Goal: Task Accomplishment & Management: Use online tool/utility

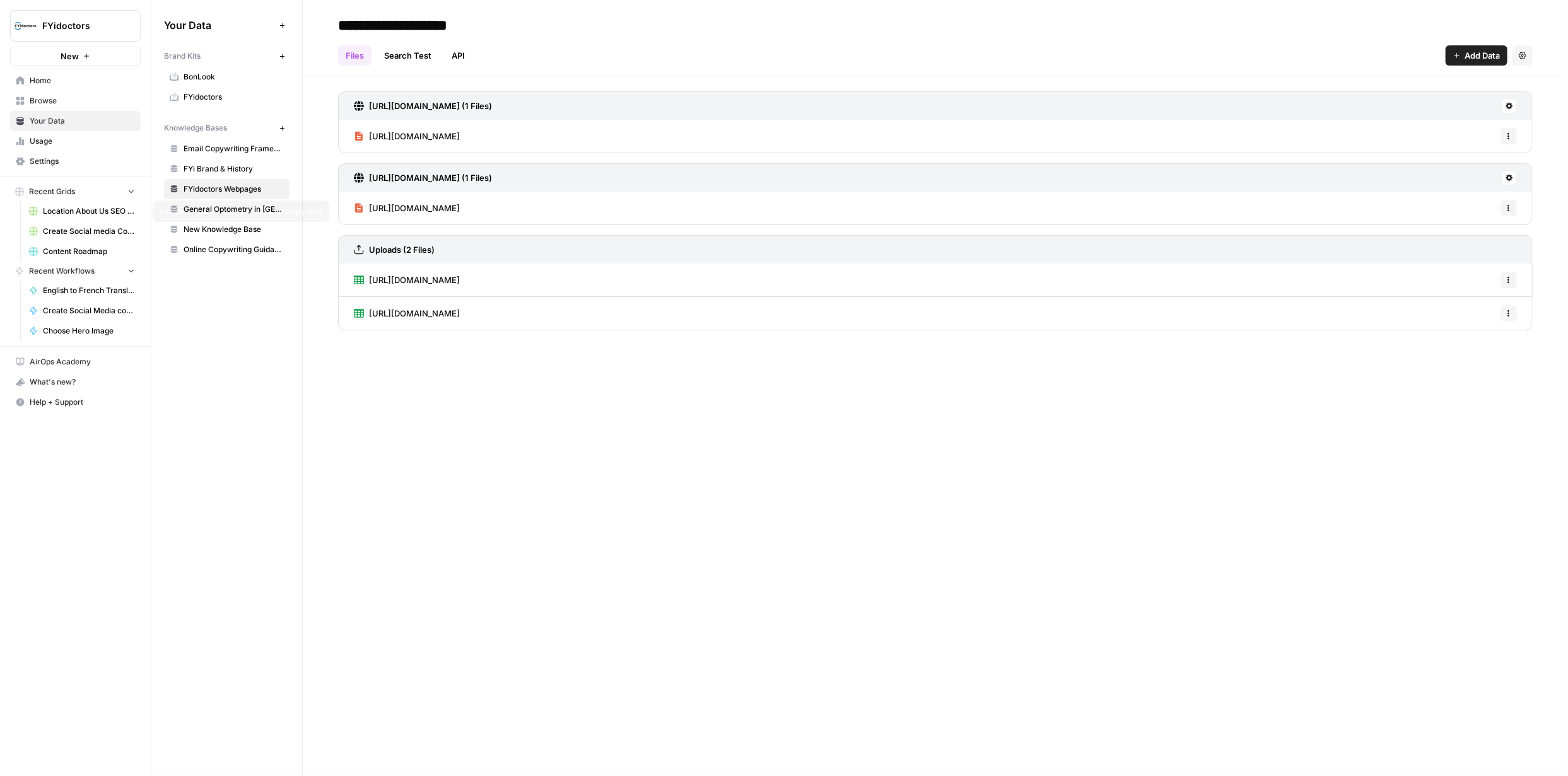
click at [84, 211] on span "Location About Us SEO Optimized Copy Grid" at bounding box center [89, 211] width 92 height 11
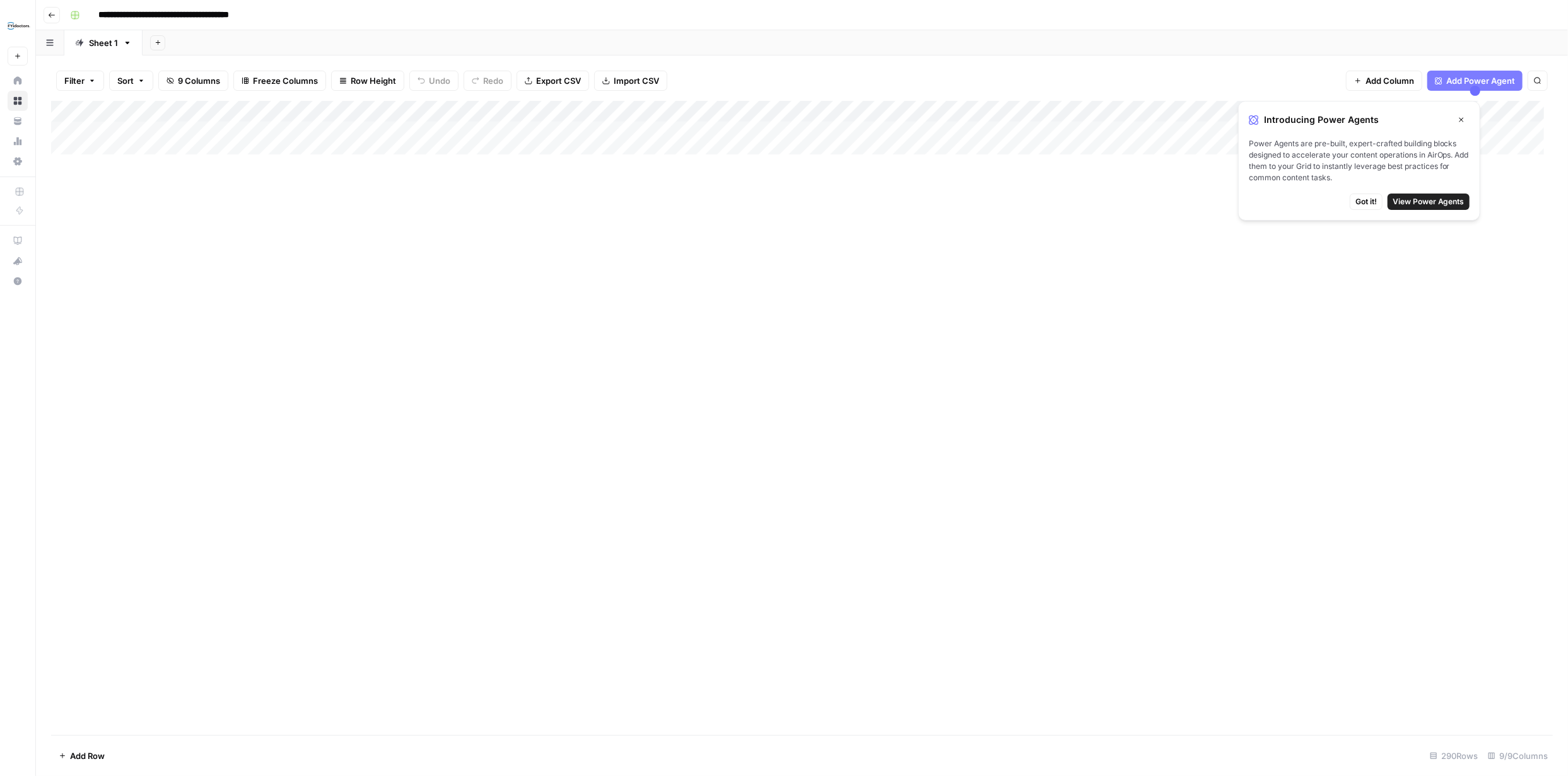
click at [1364, 201] on span "Got it!" at bounding box center [1366, 201] width 21 height 11
click at [105, 715] on div "Add Column" at bounding box center [802, 418] width 1502 height 635
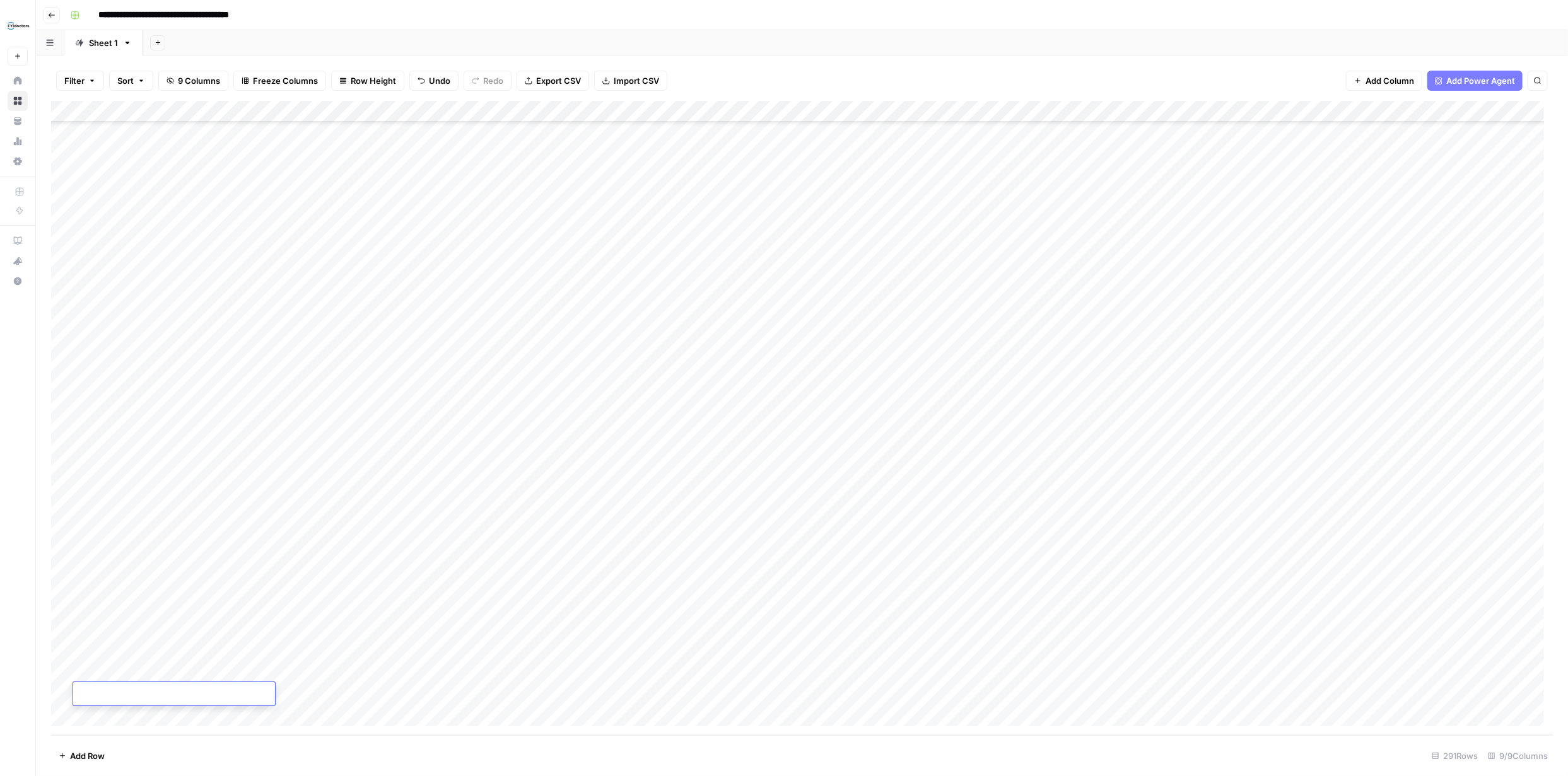
click at [127, 694] on textarea at bounding box center [174, 695] width 202 height 18
paste textarea "**********"
type textarea "**********"
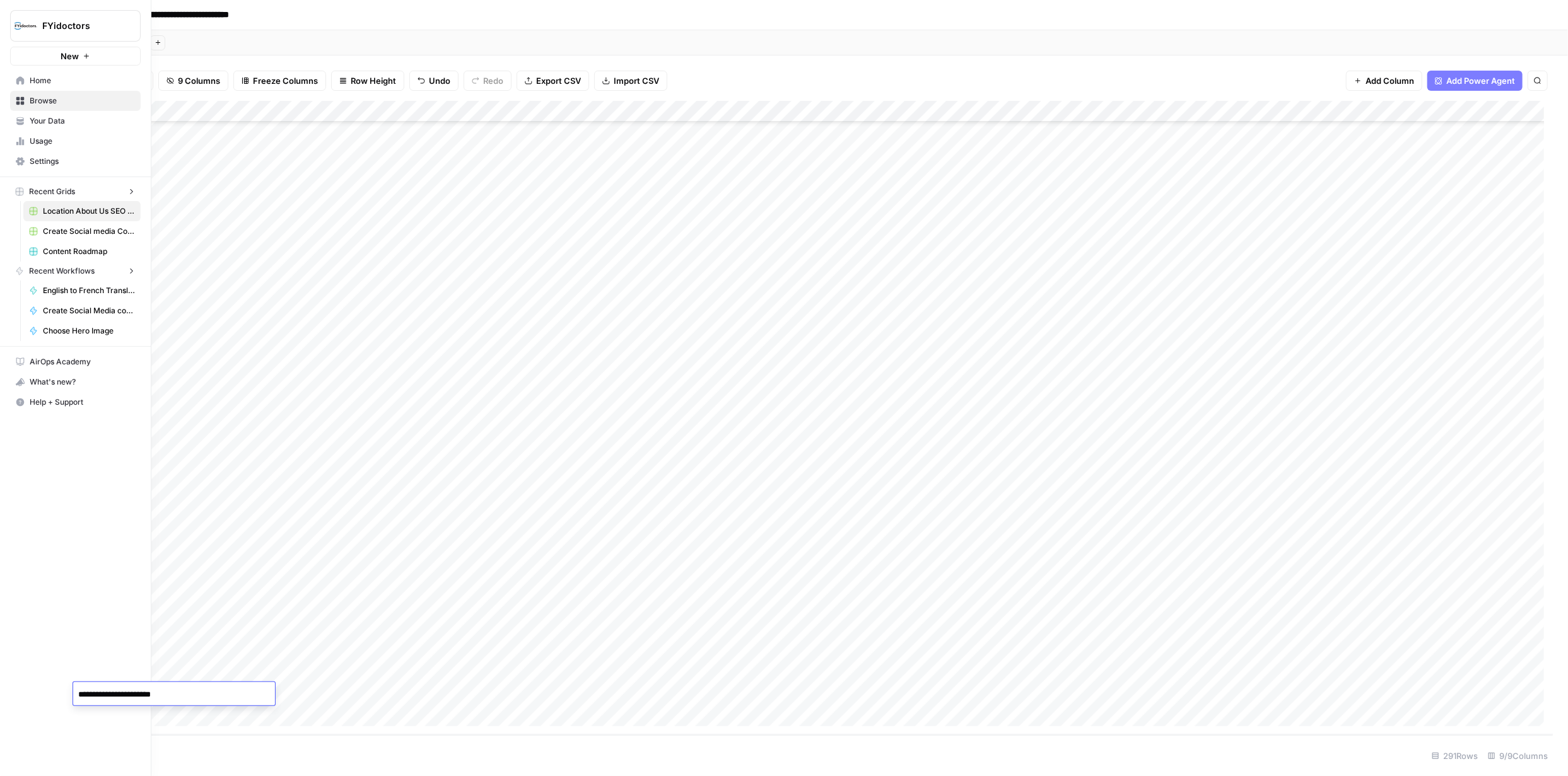
click at [19, 621] on div "FYidoctors New Home Browse Your Data Usage Settings Recent Grids Location About…" at bounding box center [75, 388] width 151 height 776
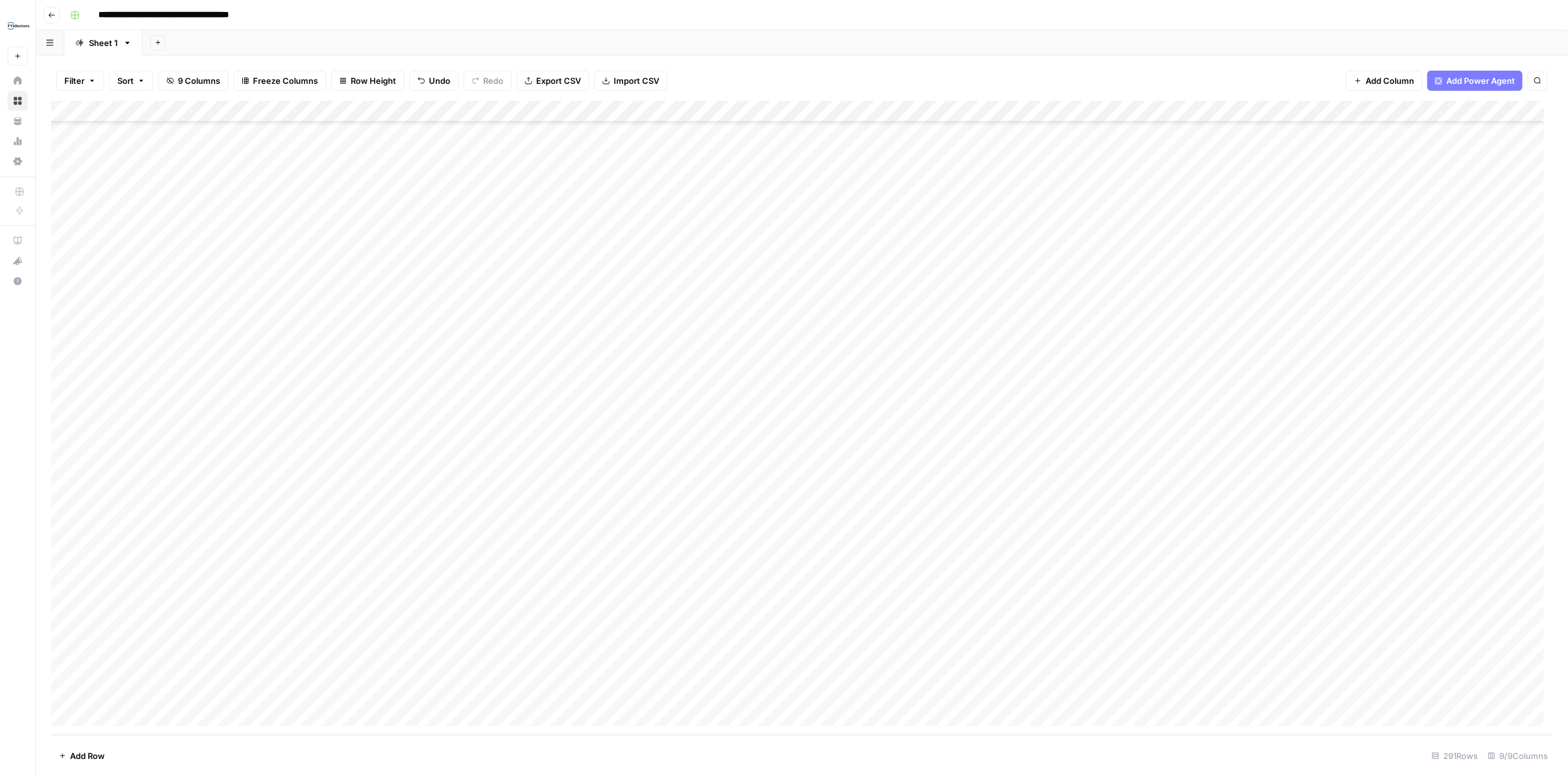
click at [320, 697] on div "Add Column" at bounding box center [802, 418] width 1502 height 635
click at [331, 689] on div "Add Column" at bounding box center [802, 418] width 1502 height 635
type textarea "**********"
click at [845, 700] on div "Add Column" at bounding box center [802, 418] width 1502 height 635
click at [501, 688] on div "Add Column" at bounding box center [802, 418] width 1502 height 635
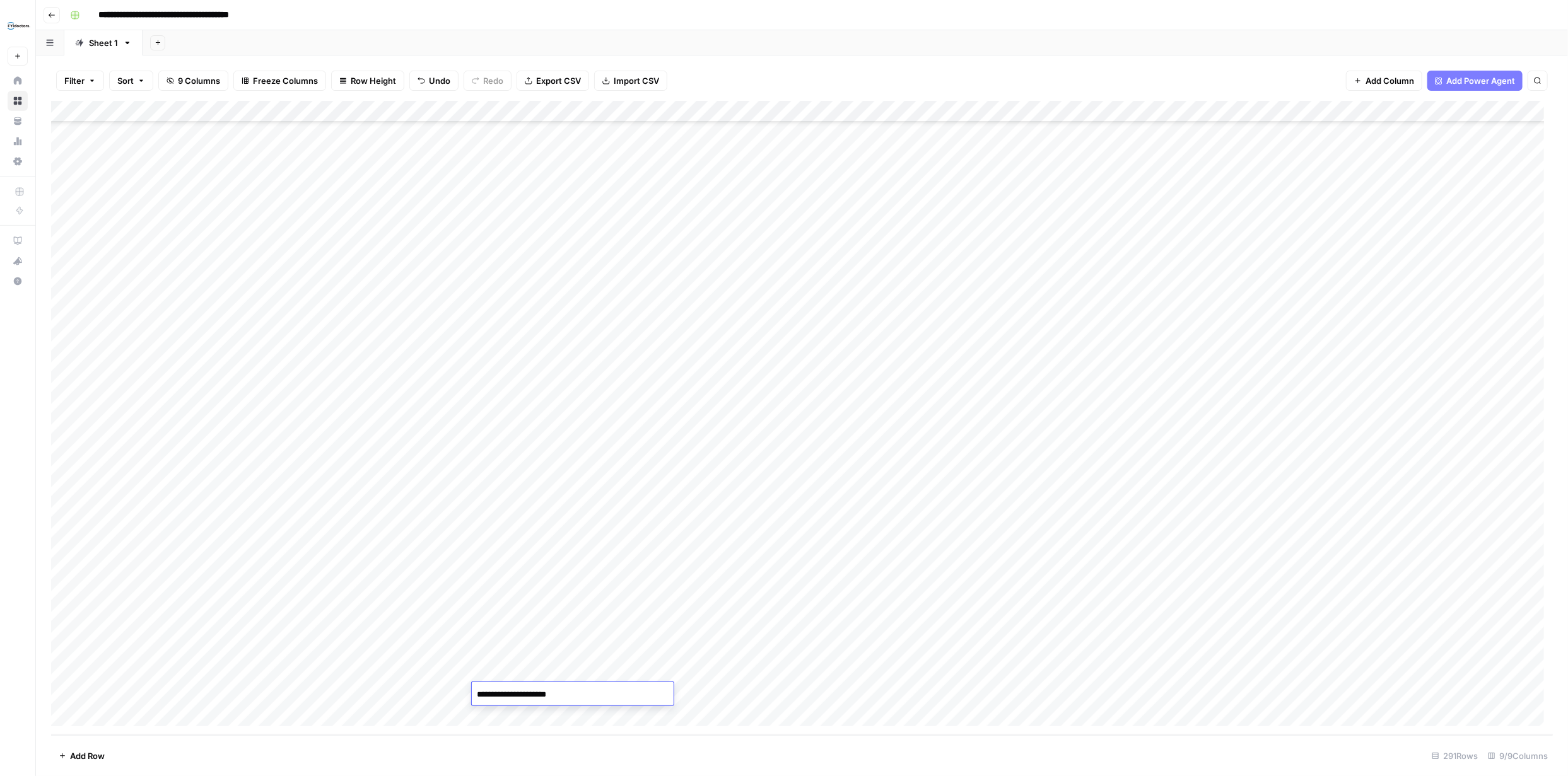
type textarea "**********"
click at [726, 717] on div "Add Column" at bounding box center [802, 418] width 1502 height 635
click at [633, 669] on div "Add Column" at bounding box center [802, 418] width 1502 height 635
click at [63, 692] on div "Add Column" at bounding box center [802, 418] width 1502 height 635
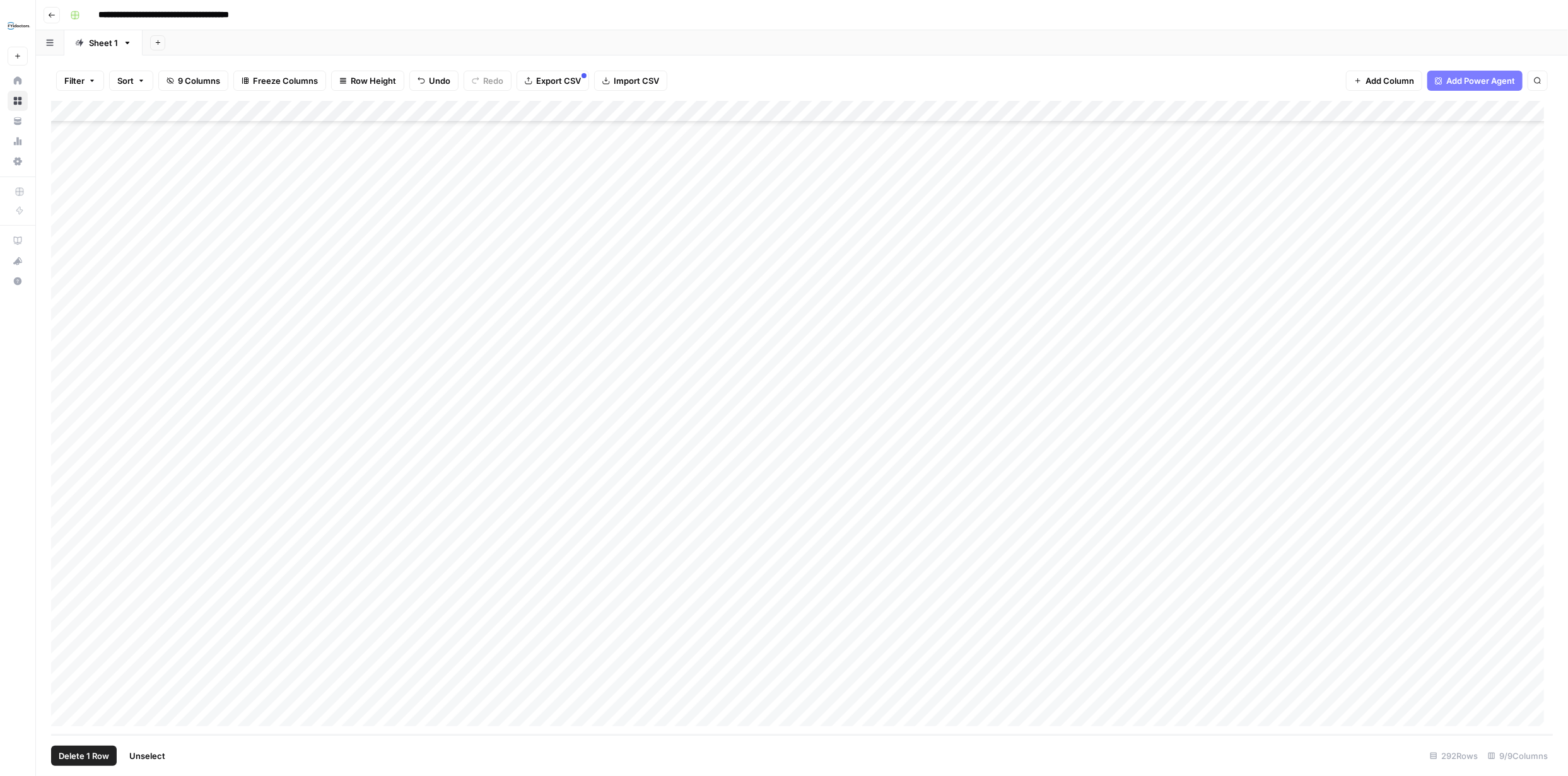
click at [91, 762] on button "Delete 1 Row" at bounding box center [83, 756] width 65 height 20
click at [741, 148] on span "Delete" at bounding box center [738, 145] width 27 height 13
click at [606, 692] on div "Add Column" at bounding box center [802, 418] width 1502 height 635
click at [611, 693] on div "Add Column" at bounding box center [802, 418] width 1502 height 635
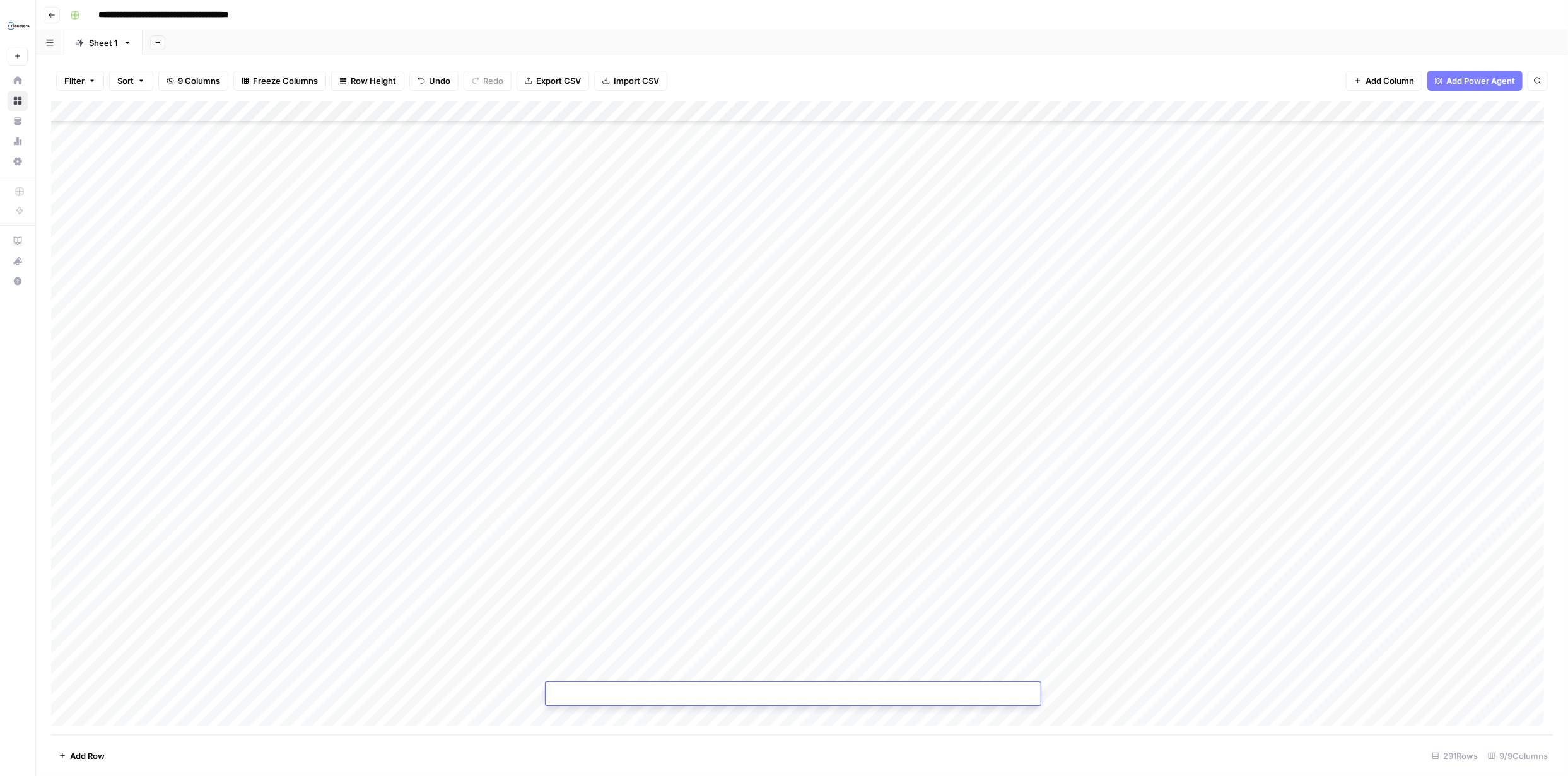
type textarea "**********"
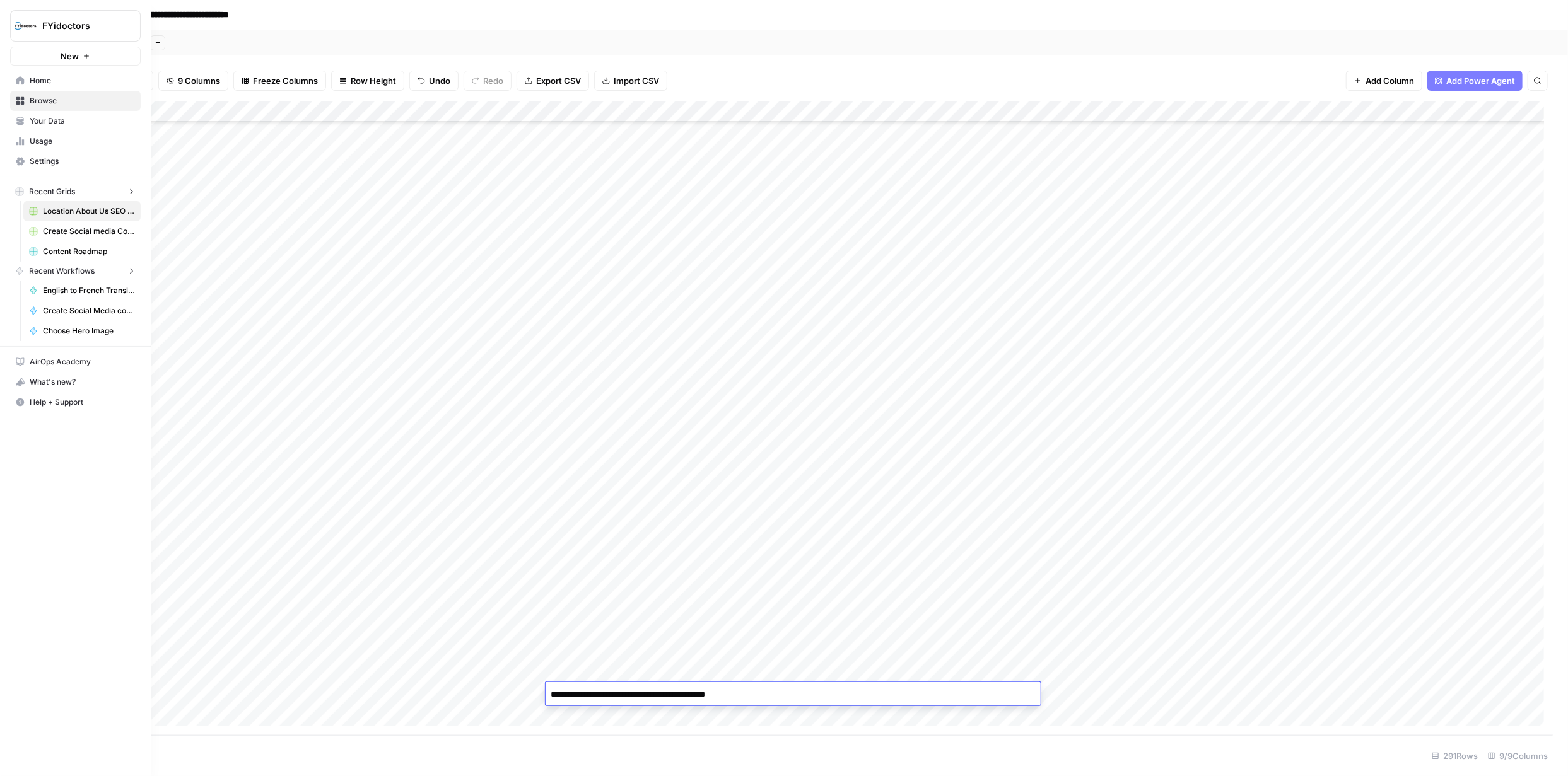
click at [19, 662] on div "FYidoctors New Home Browse Your Data Usage Settings Recent Grids Location About…" at bounding box center [75, 388] width 151 height 776
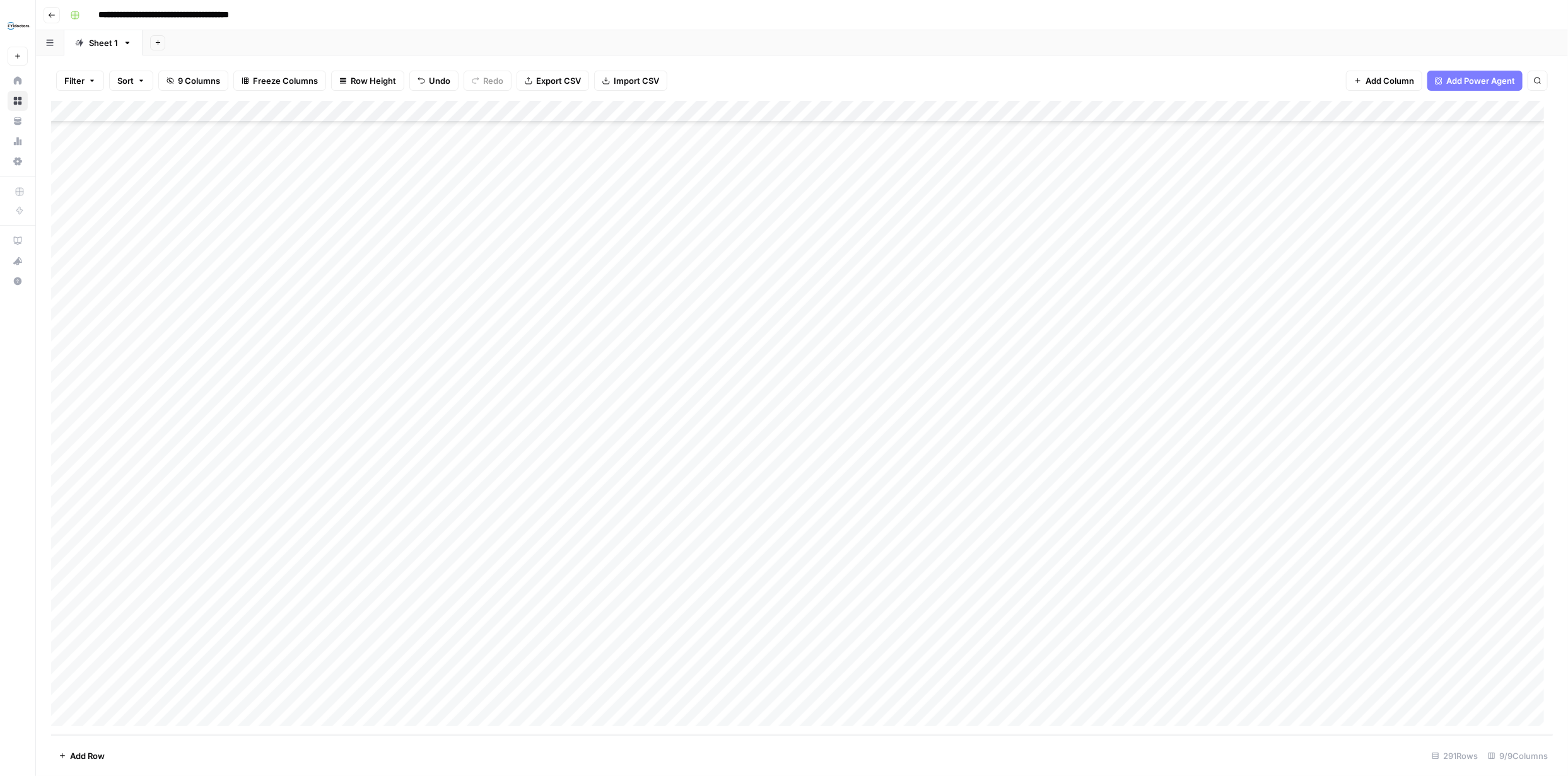
click at [1072, 694] on div "Add Column" at bounding box center [802, 418] width 1502 height 635
click at [1183, 693] on div "Add Column" at bounding box center [802, 418] width 1502 height 635
click at [1133, 695] on div "Add Column" at bounding box center [802, 418] width 1502 height 635
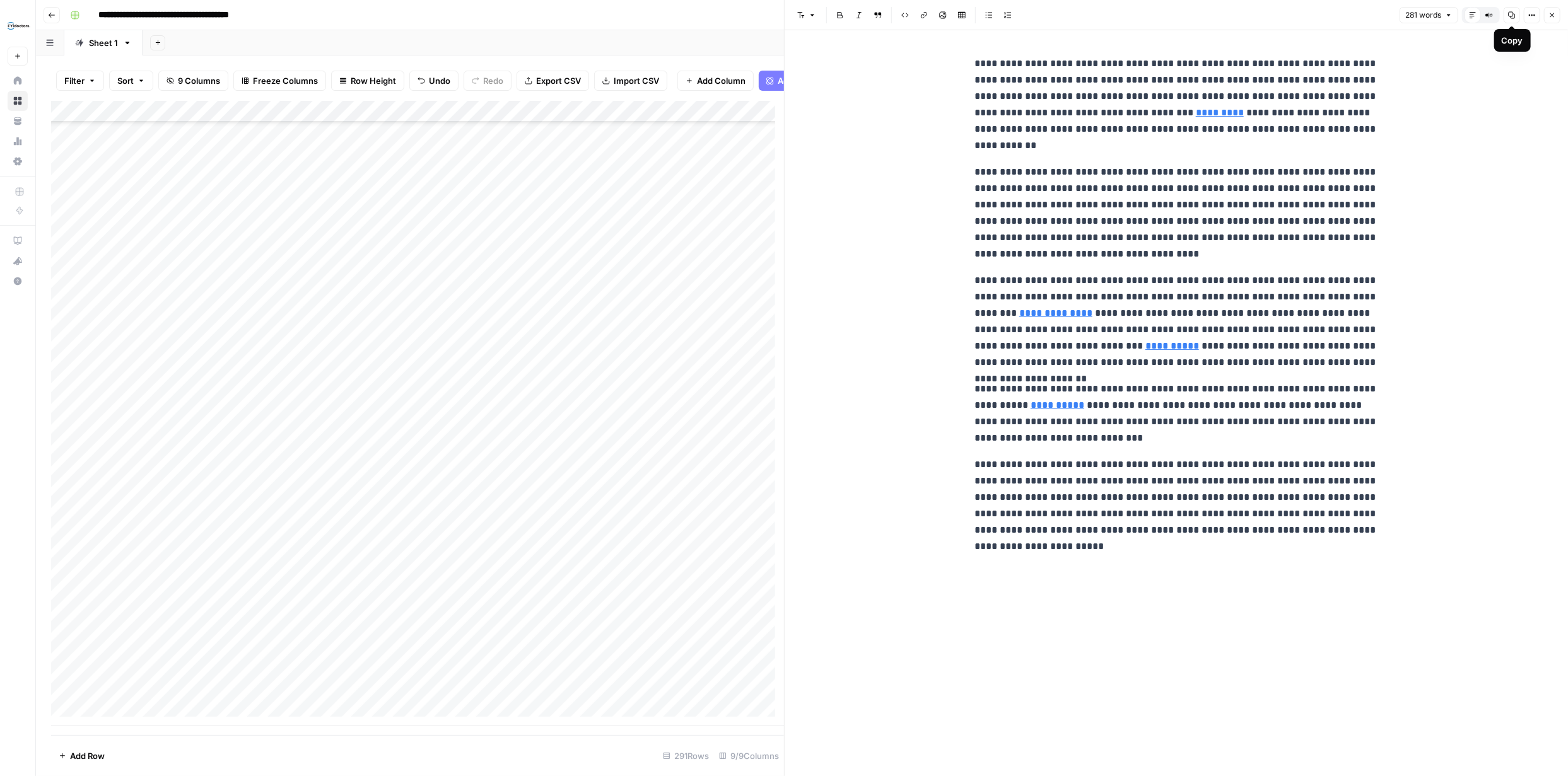
click at [1511, 16] on icon "button" at bounding box center [1511, 15] width 7 height 7
